Goal: Communication & Community: Share content

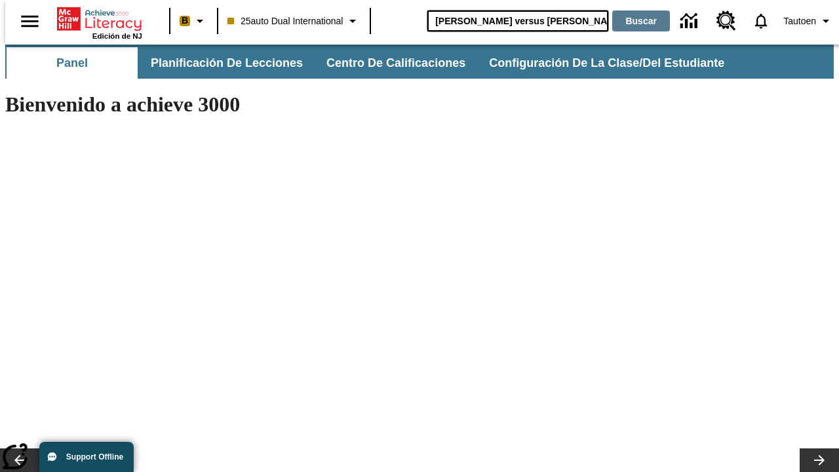
type input "[PERSON_NAME] versus [PERSON_NAME]"
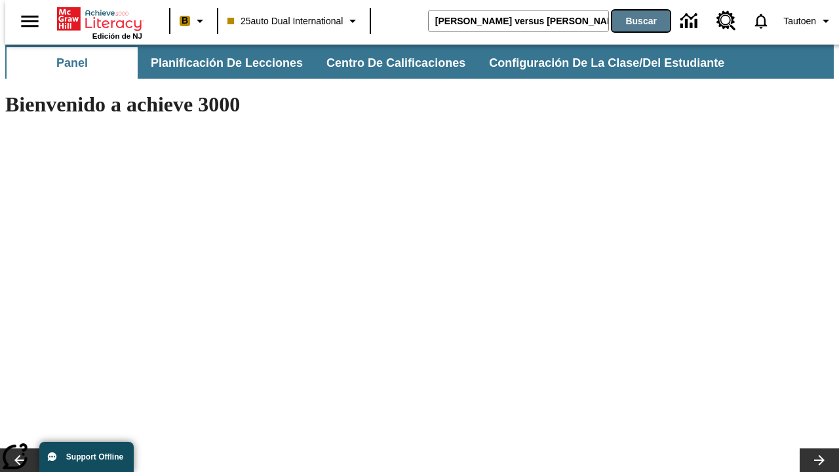
click at [632, 21] on button "Buscar" at bounding box center [641, 20] width 58 height 21
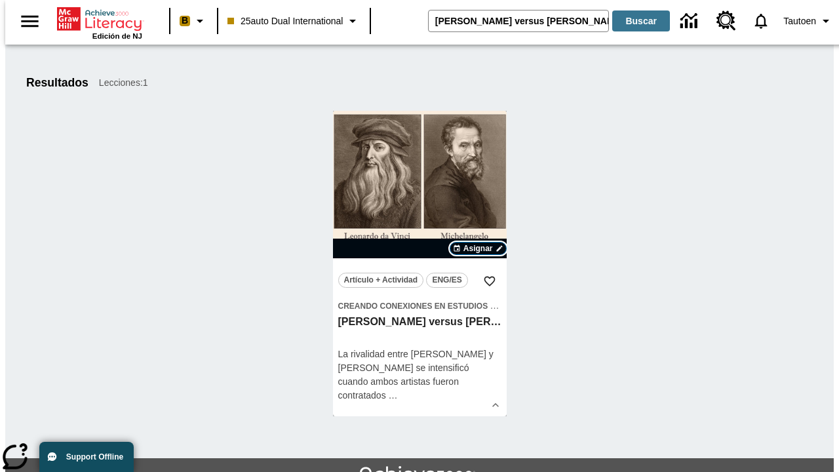
click at [478, 248] on span "Asignar" at bounding box center [477, 248] width 29 height 12
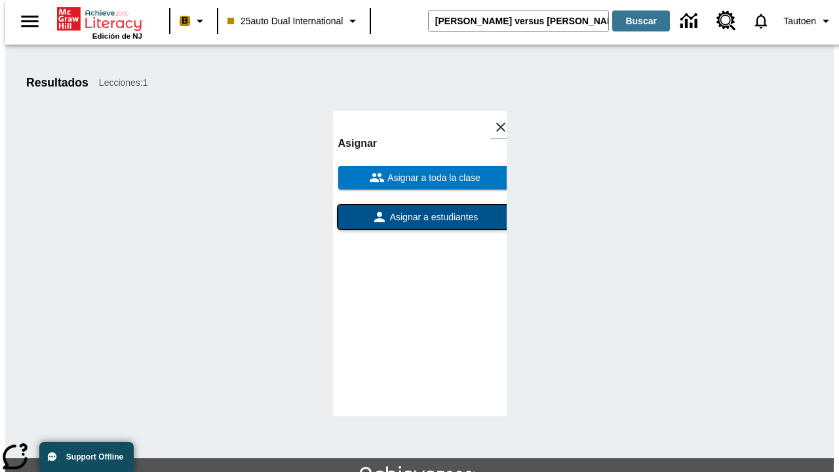
click at [419, 217] on span "Asignar a estudiantes" at bounding box center [432, 217] width 91 height 14
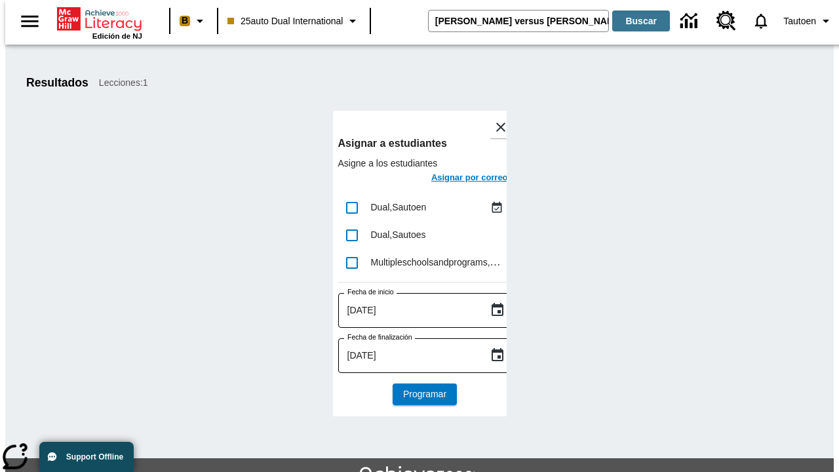
click at [457, 179] on h6 "Asignar por correo" at bounding box center [469, 177] width 77 height 15
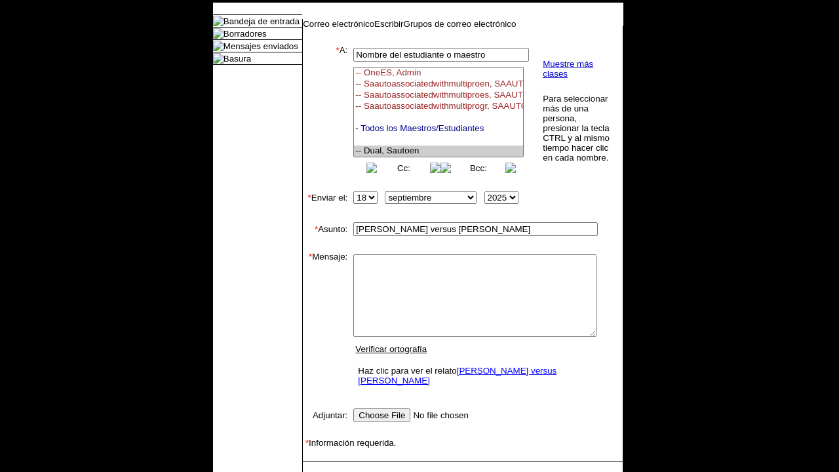
select select "U,21476361,1"
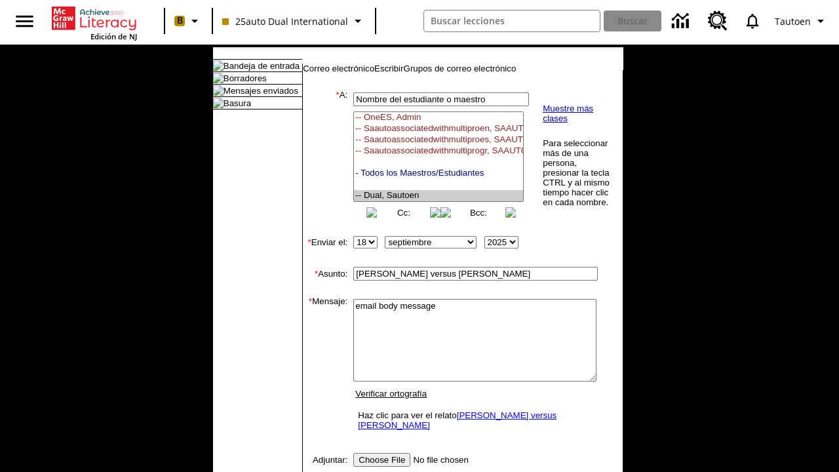
type textarea "email body message"
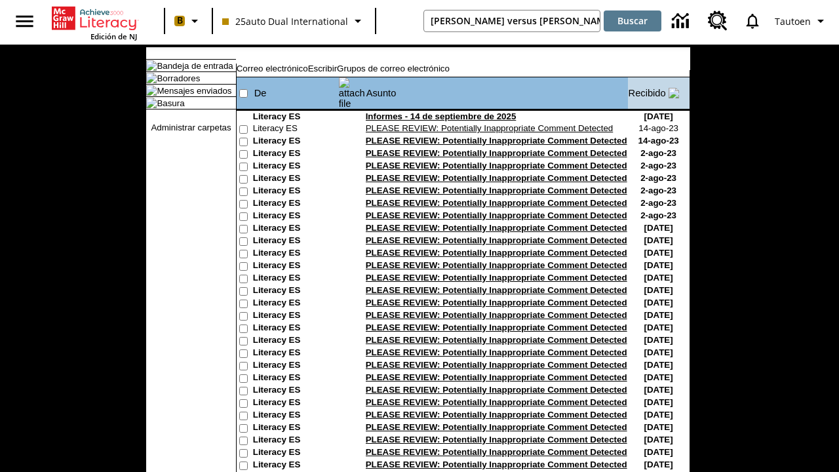
type input "[PERSON_NAME] versus [PERSON_NAME]"
click at [632, 21] on button "Buscar" at bounding box center [632, 20] width 58 height 21
